Goal: Navigation & Orientation: Find specific page/section

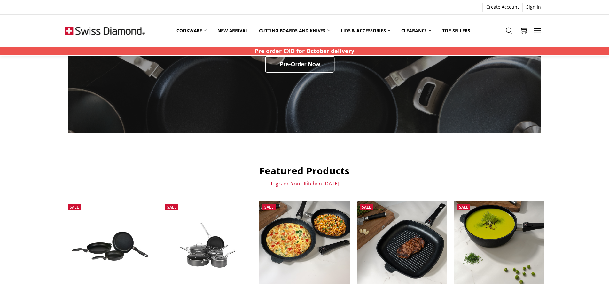
scroll to position [86, 0]
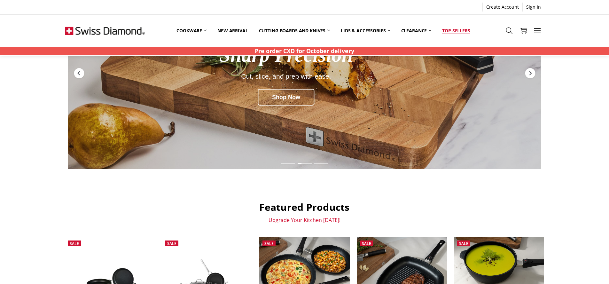
click at [454, 28] on link "Top Sellers" at bounding box center [456, 31] width 39 height 14
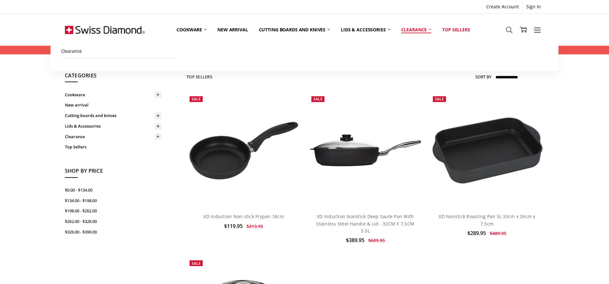
click at [424, 30] on link "Clearance" at bounding box center [416, 29] width 41 height 28
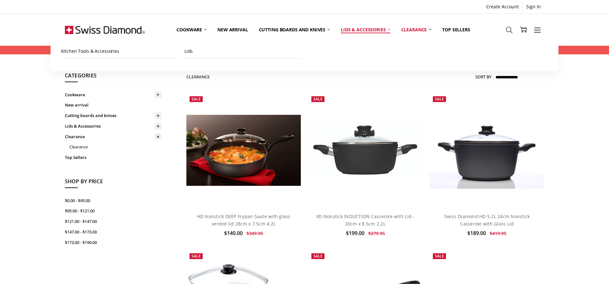
click at [353, 30] on link "Lids & Accessories" at bounding box center [365, 29] width 60 height 28
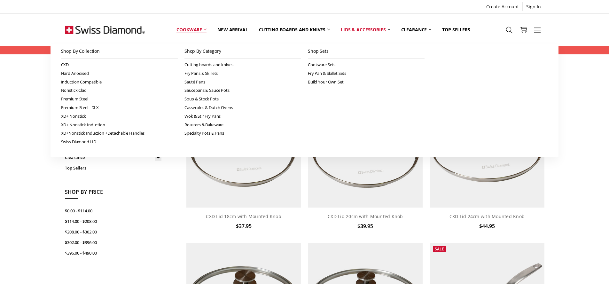
click at [180, 27] on link "Cookware" at bounding box center [191, 29] width 41 height 28
click at [324, 66] on link "Cookware Sets" at bounding box center [366, 64] width 117 height 9
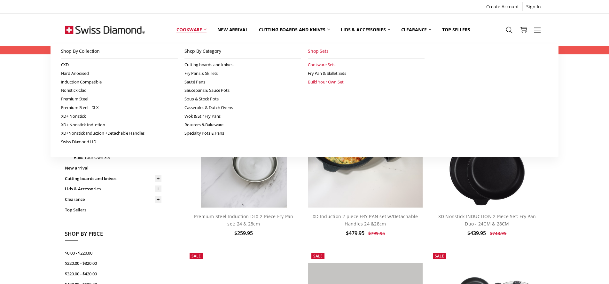
click at [320, 82] on link "Build Your Own Set" at bounding box center [366, 82] width 117 height 9
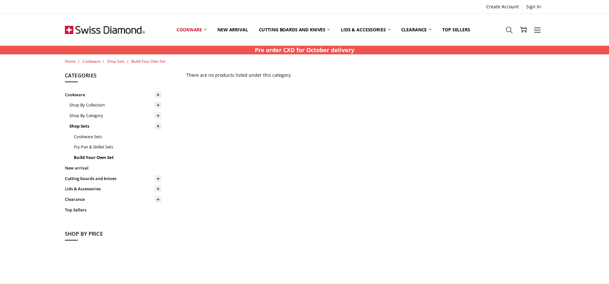
click at [112, 32] on img at bounding box center [105, 30] width 80 height 32
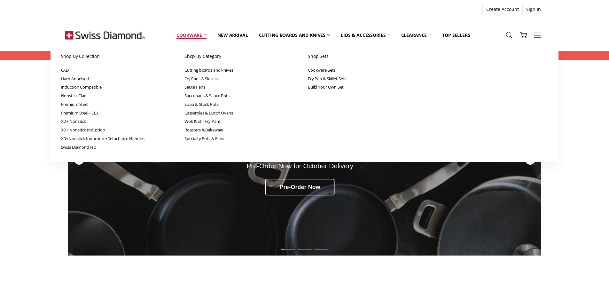
click at [200, 36] on link "Cookware" at bounding box center [191, 35] width 41 height 28
